Goal: Find specific page/section: Find specific page/section

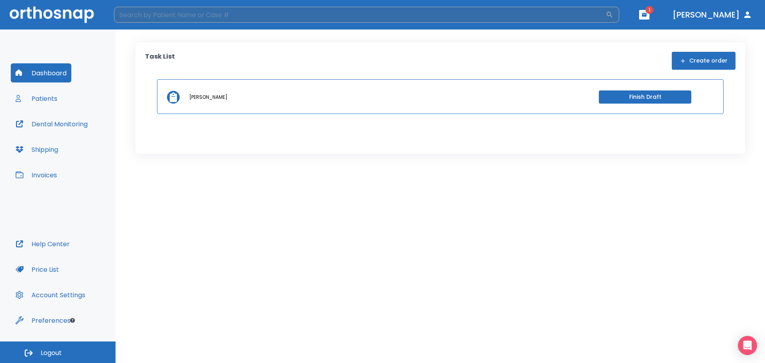
click at [194, 18] on input "search" at bounding box center [360, 15] width 492 height 16
type input "[PERSON_NAME]"
click at [614, 15] on icon "button" at bounding box center [610, 15] width 8 height 8
click at [606, 11] on button "button" at bounding box center [610, 15] width 8 height 8
click at [271, 63] on div "Patients" at bounding box center [373, 69] width 484 height 13
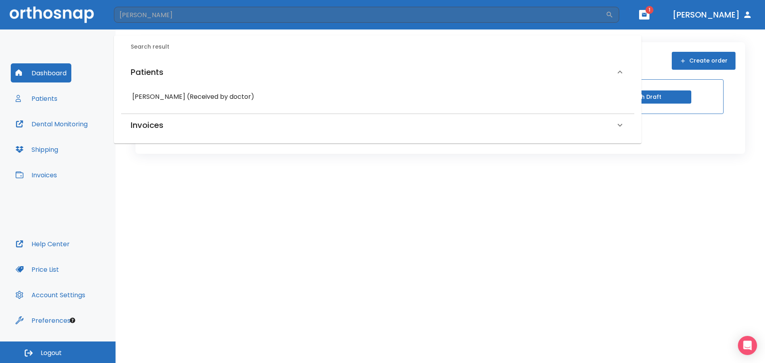
click at [220, 94] on h6 "[PERSON_NAME] (Received by doctor)" at bounding box center [377, 96] width 491 height 11
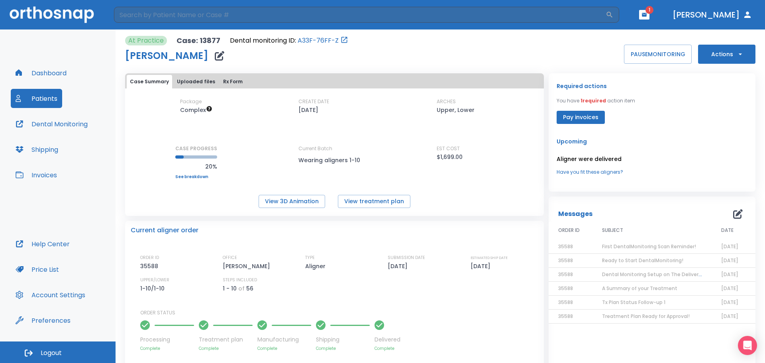
click at [74, 123] on button "Dental Monitoring" at bounding box center [52, 123] width 82 height 19
